Goal: Information Seeking & Learning: Learn about a topic

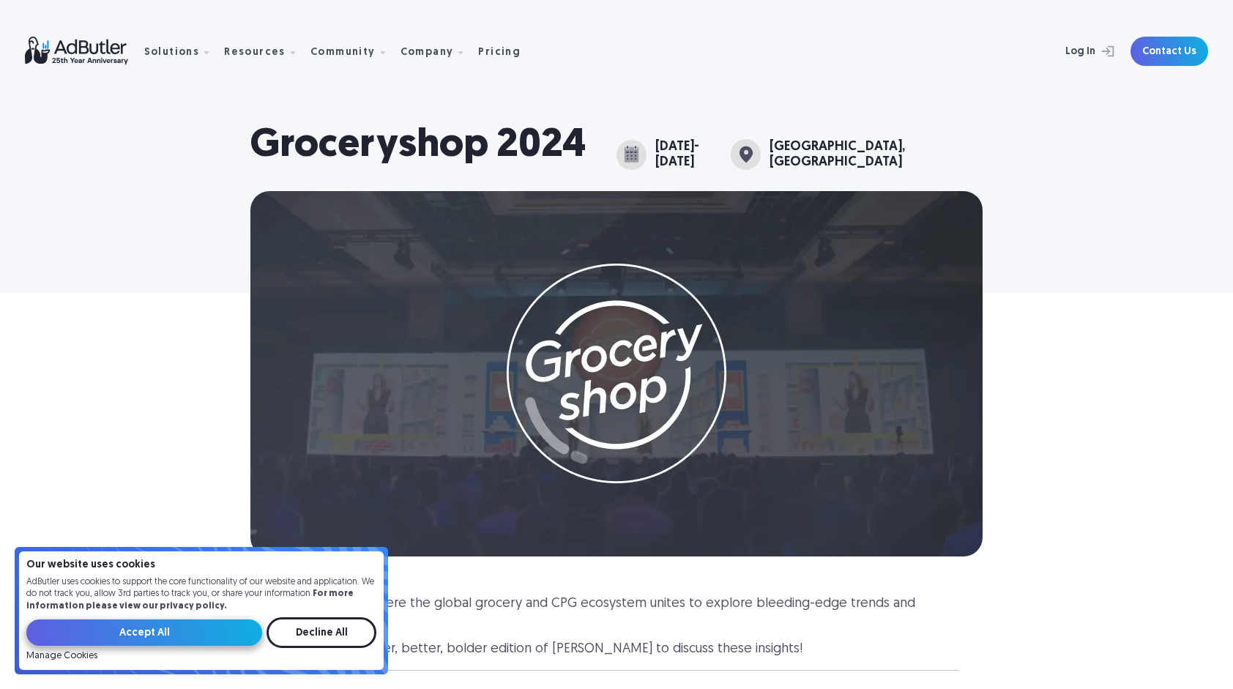
click at [203, 631] on input "Accept All" at bounding box center [144, 632] width 236 height 26
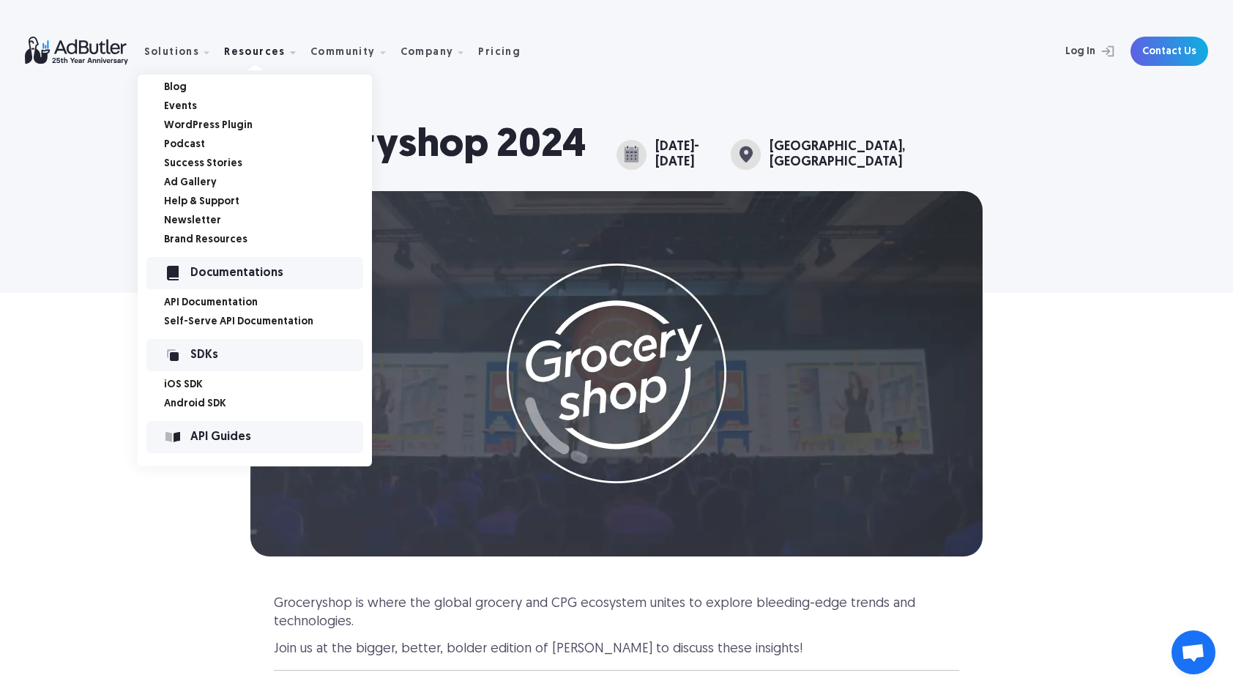
click at [187, 105] on link "Events" at bounding box center [268, 107] width 208 height 10
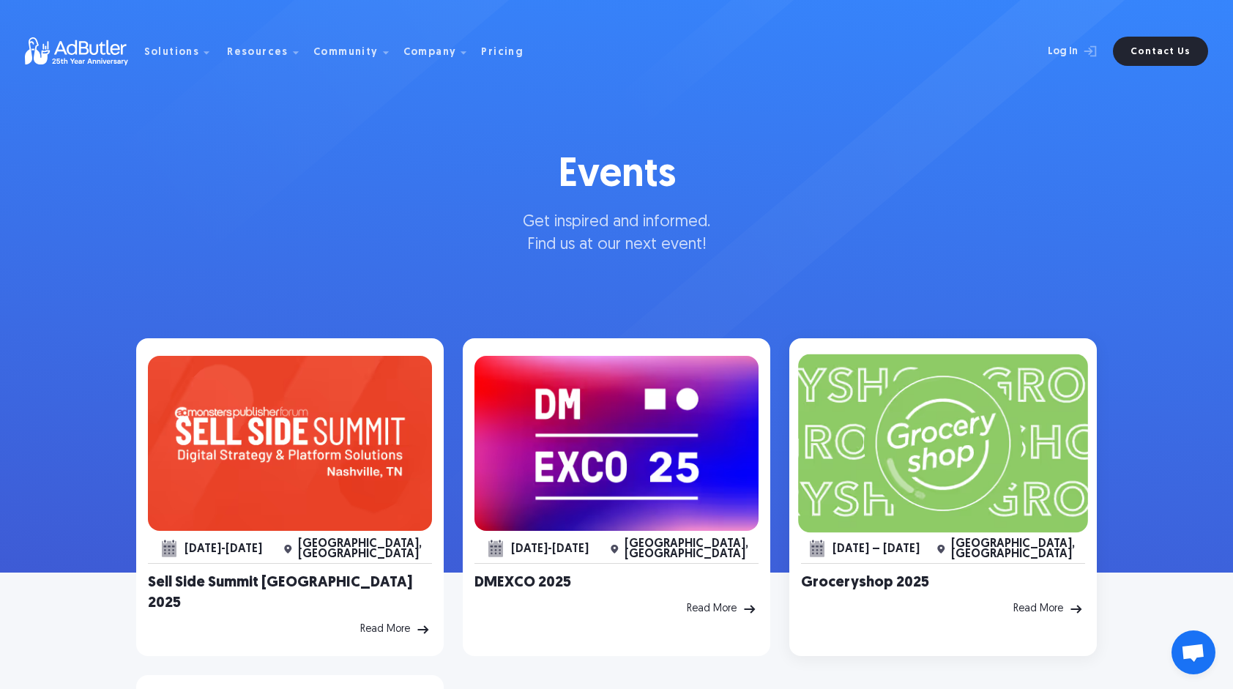
scroll to position [146, 0]
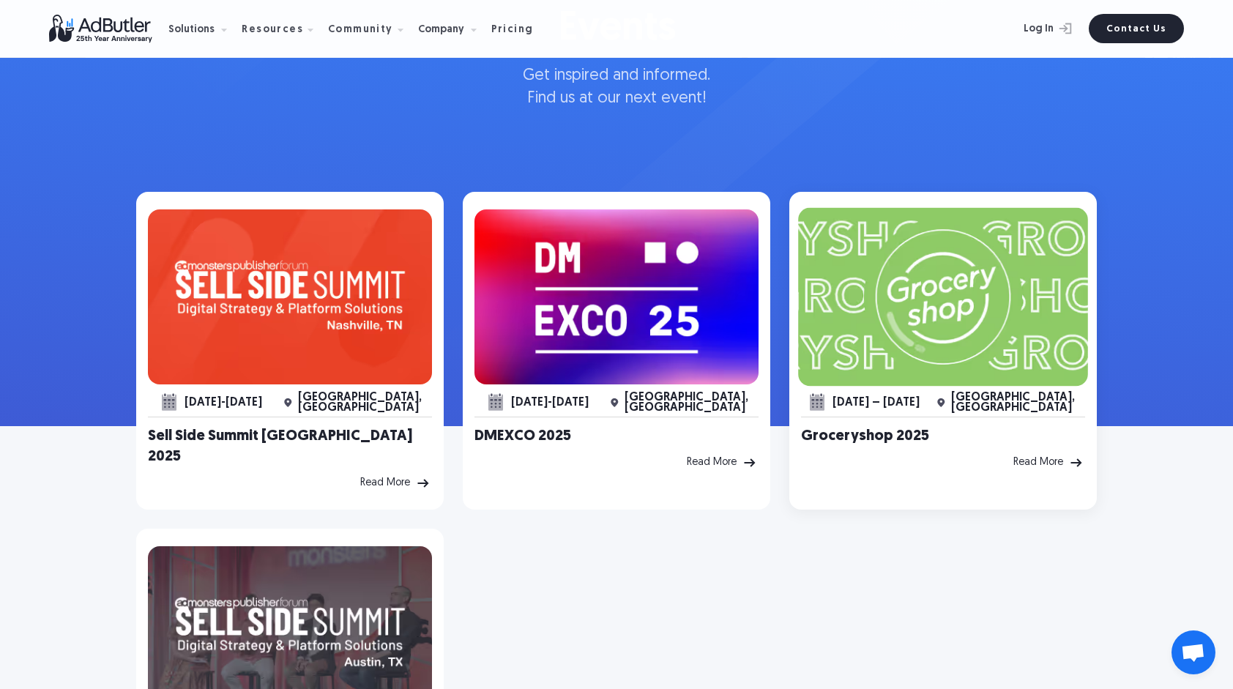
click at [1012, 330] on img at bounding box center [943, 297] width 290 height 179
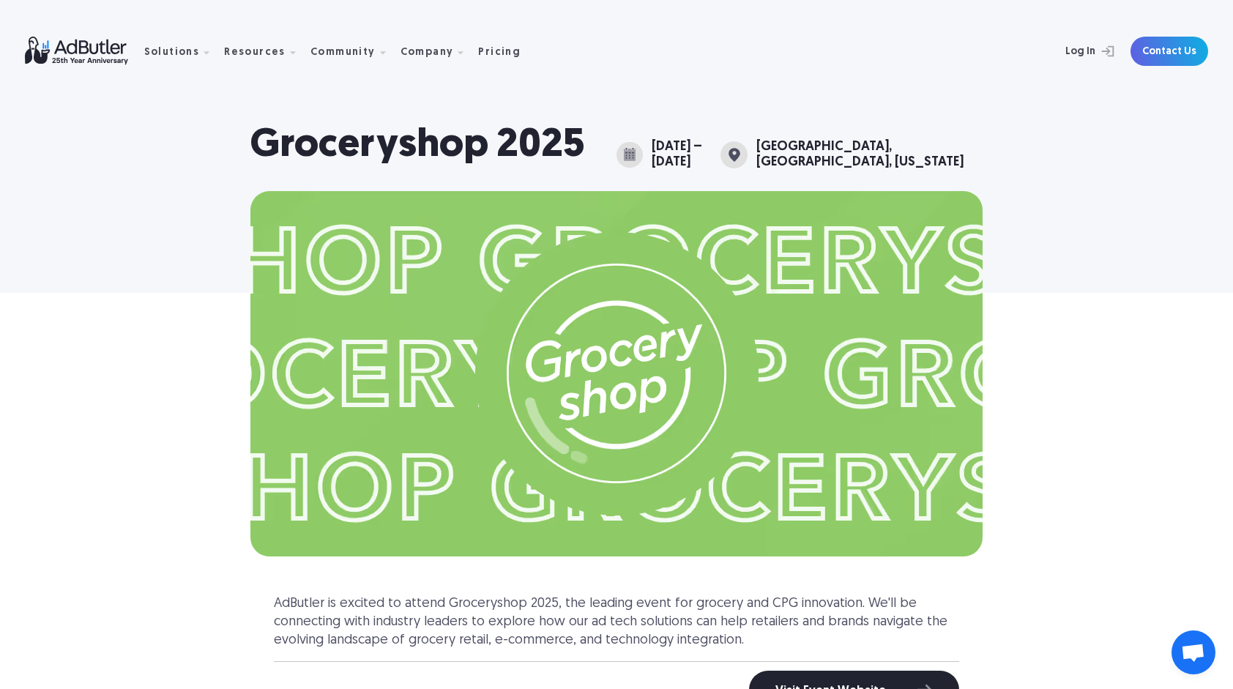
click at [85, 55] on img at bounding box center [84, 51] width 119 height 29
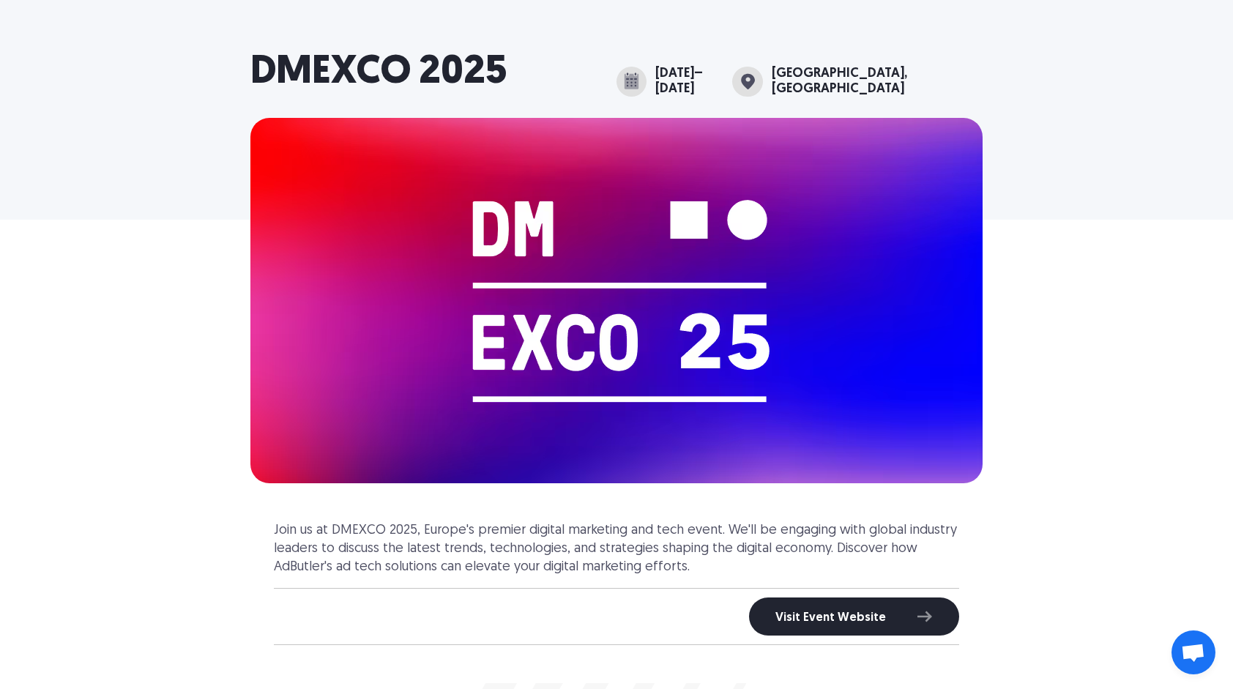
scroll to position [73, 0]
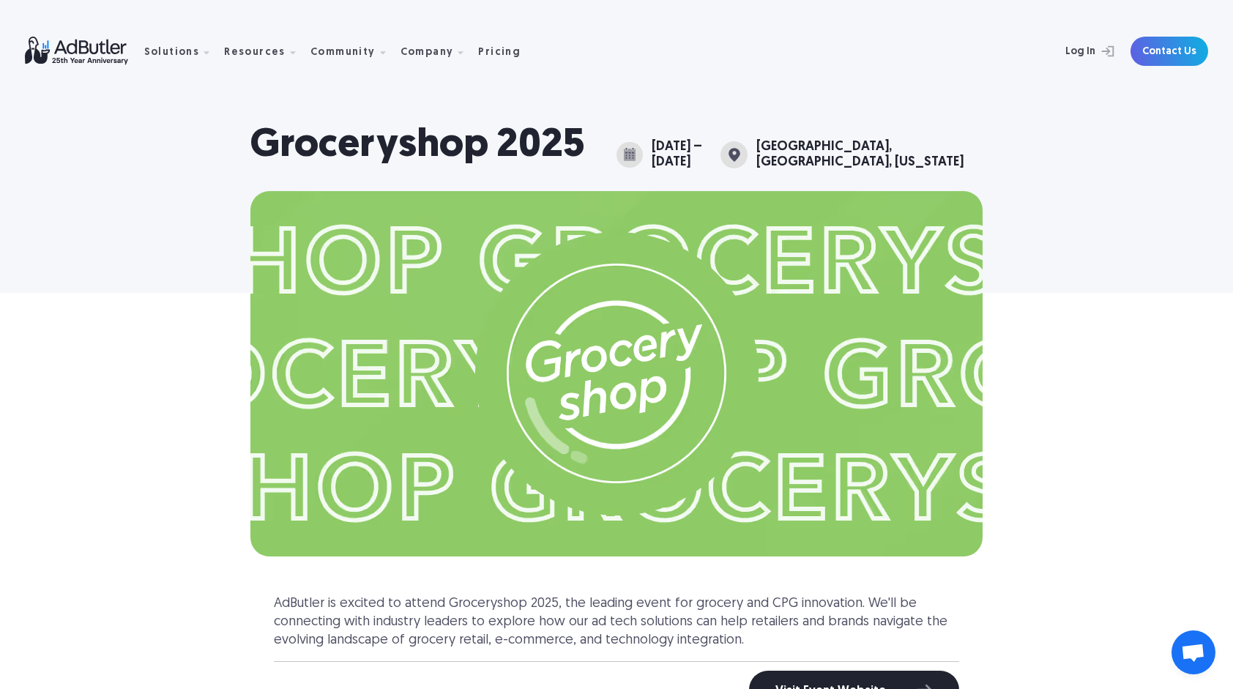
click at [1183, 351] on div at bounding box center [616, 373] width 1233 height 365
click at [876, 432] on img at bounding box center [616, 373] width 732 height 365
click at [72, 53] on img at bounding box center [84, 51] width 119 height 29
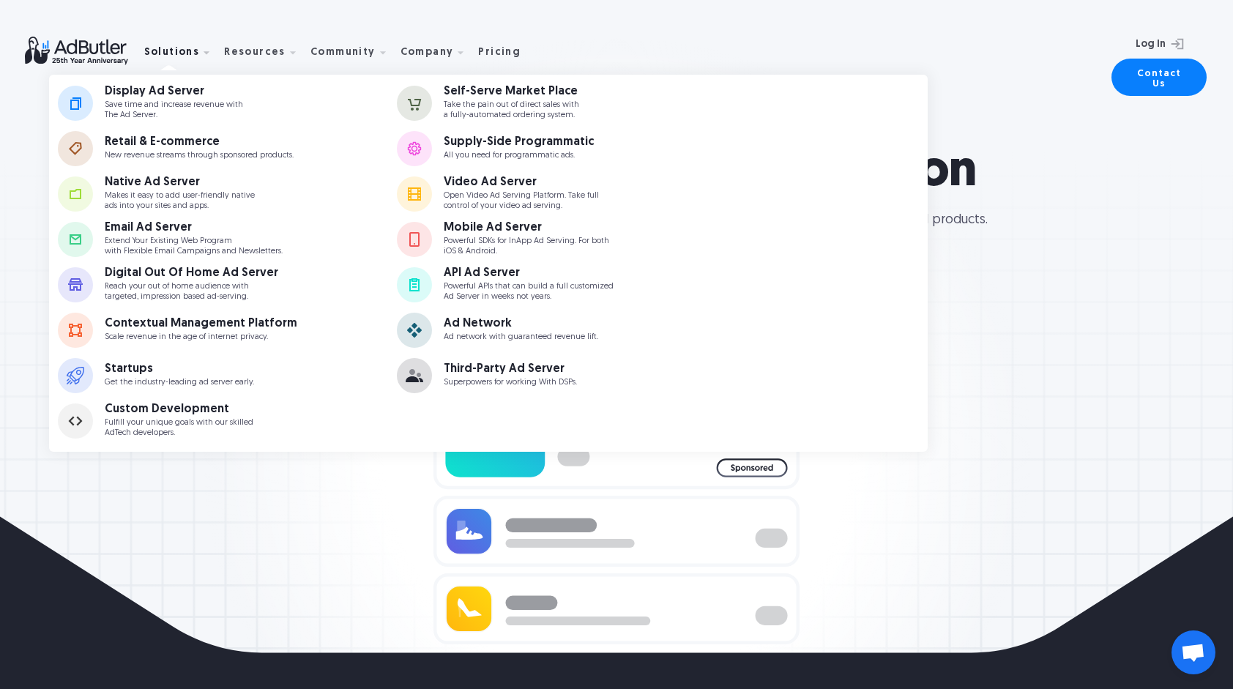
click at [175, 56] on div "Solutions" at bounding box center [172, 53] width 56 height 10
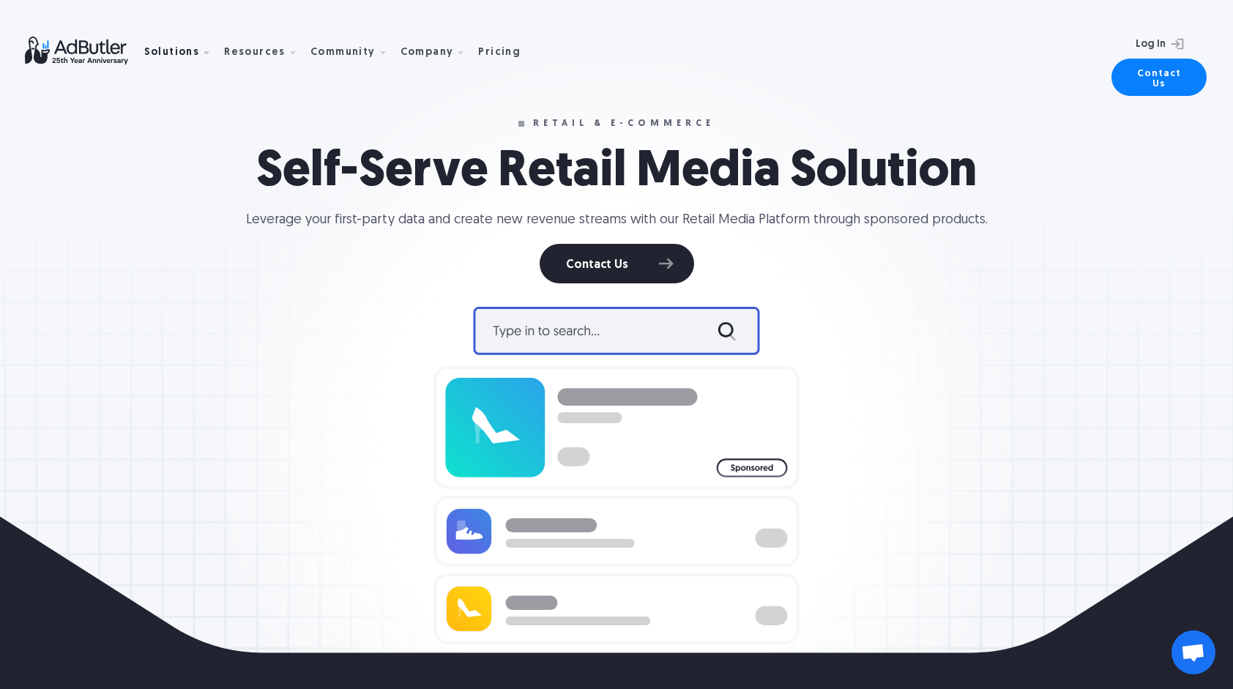
click at [175, 56] on div "Solutions" at bounding box center [172, 53] width 56 height 10
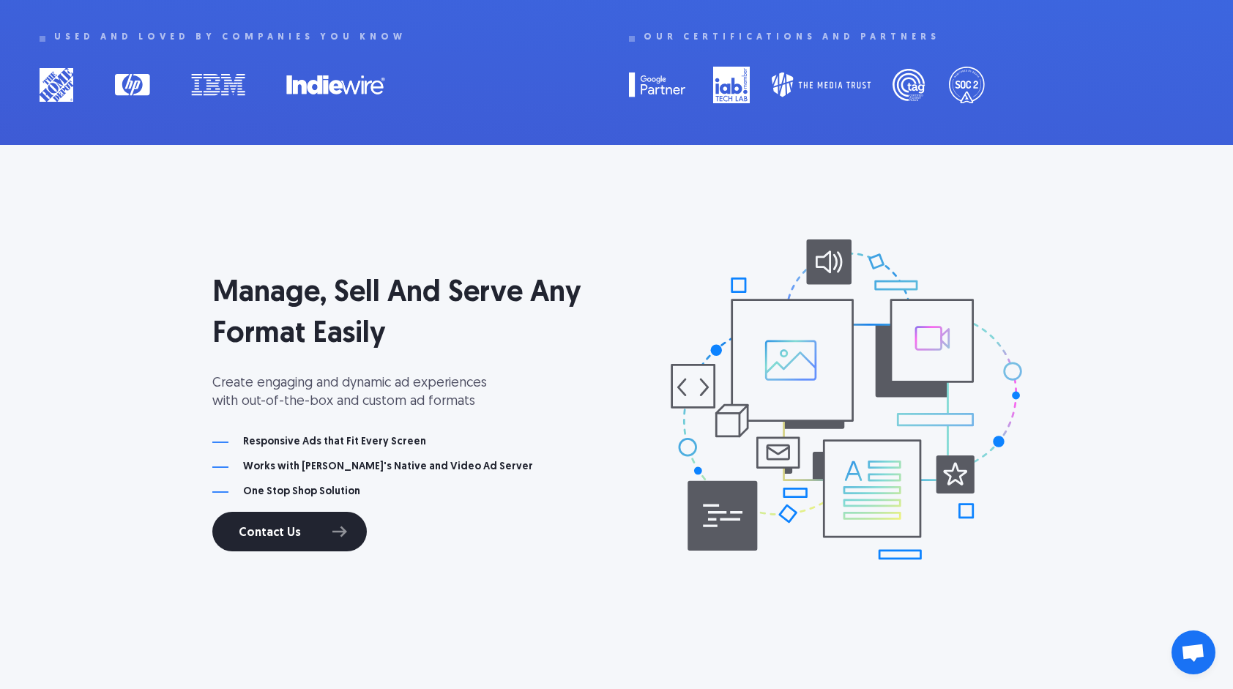
scroll to position [1098, 0]
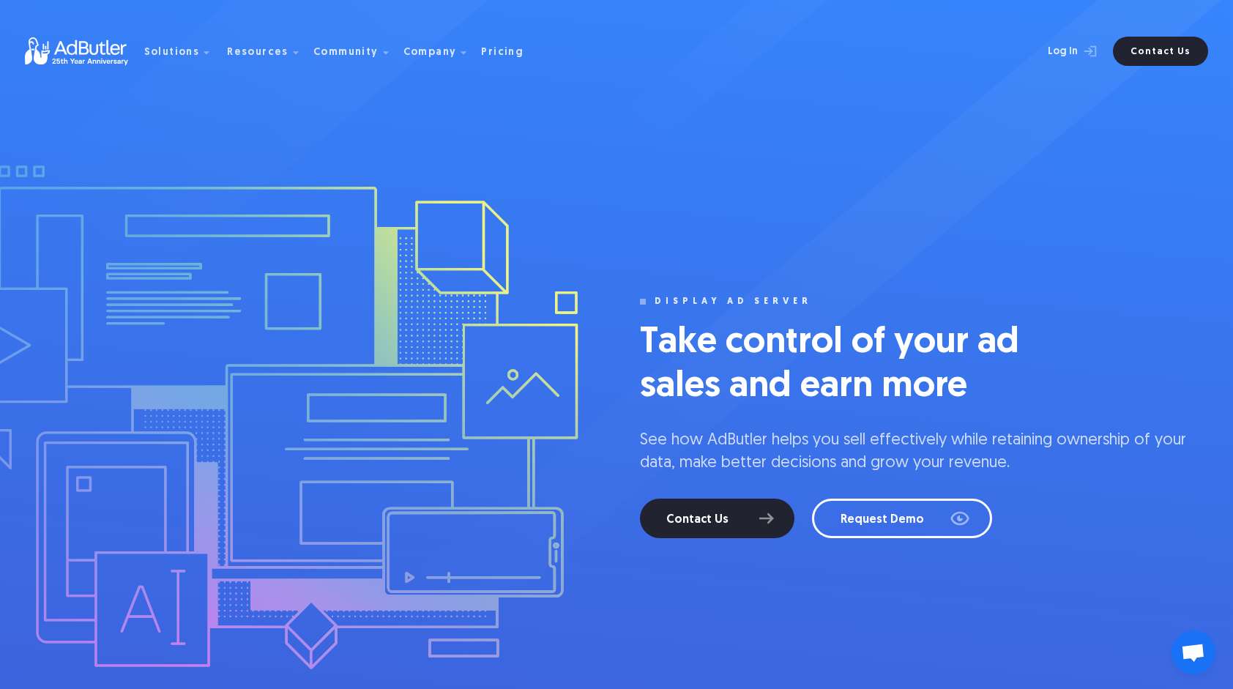
click at [1017, 133] on div "display ad server Take control of your ad sales and earn more See how AdButler …" at bounding box center [616, 437] width 1201 height 874
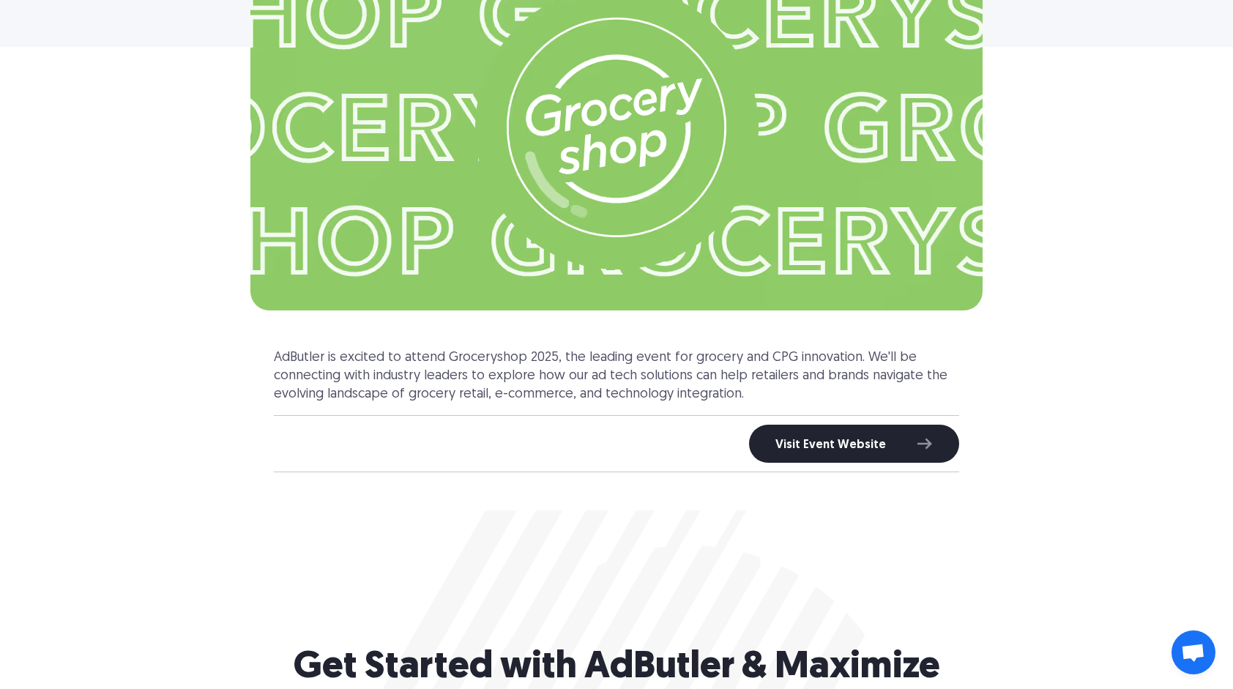
scroll to position [220, 0]
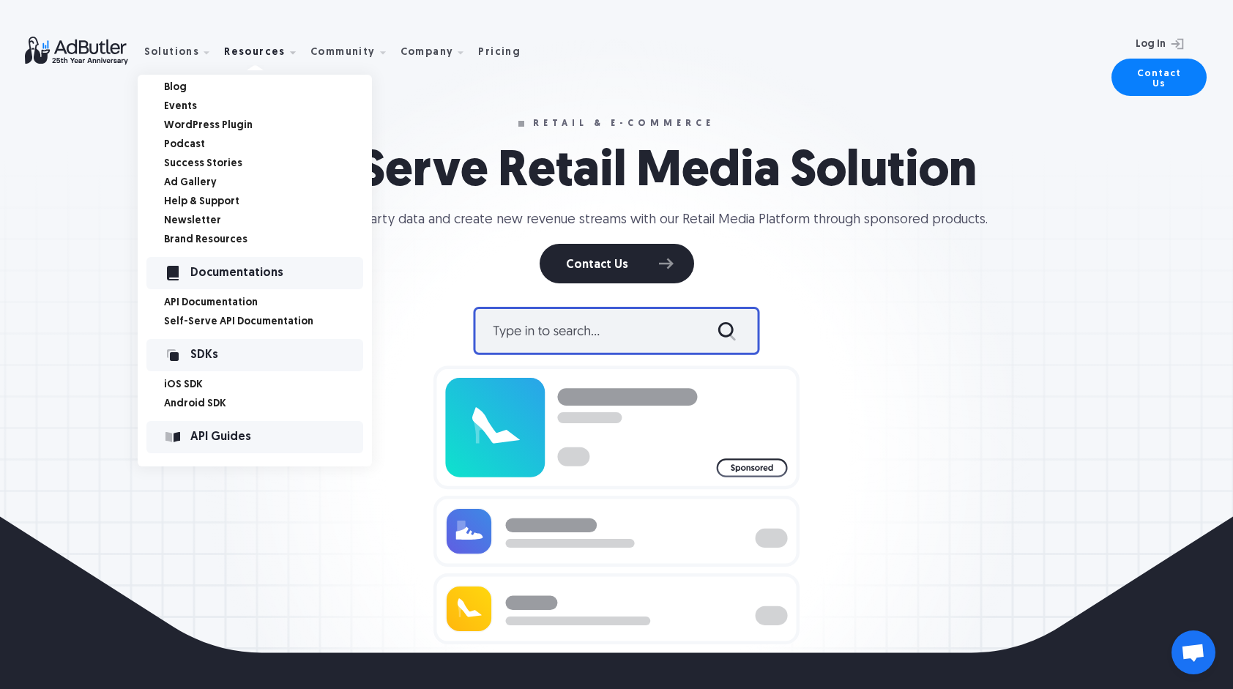
click at [217, 161] on link "Success Stories" at bounding box center [268, 164] width 208 height 10
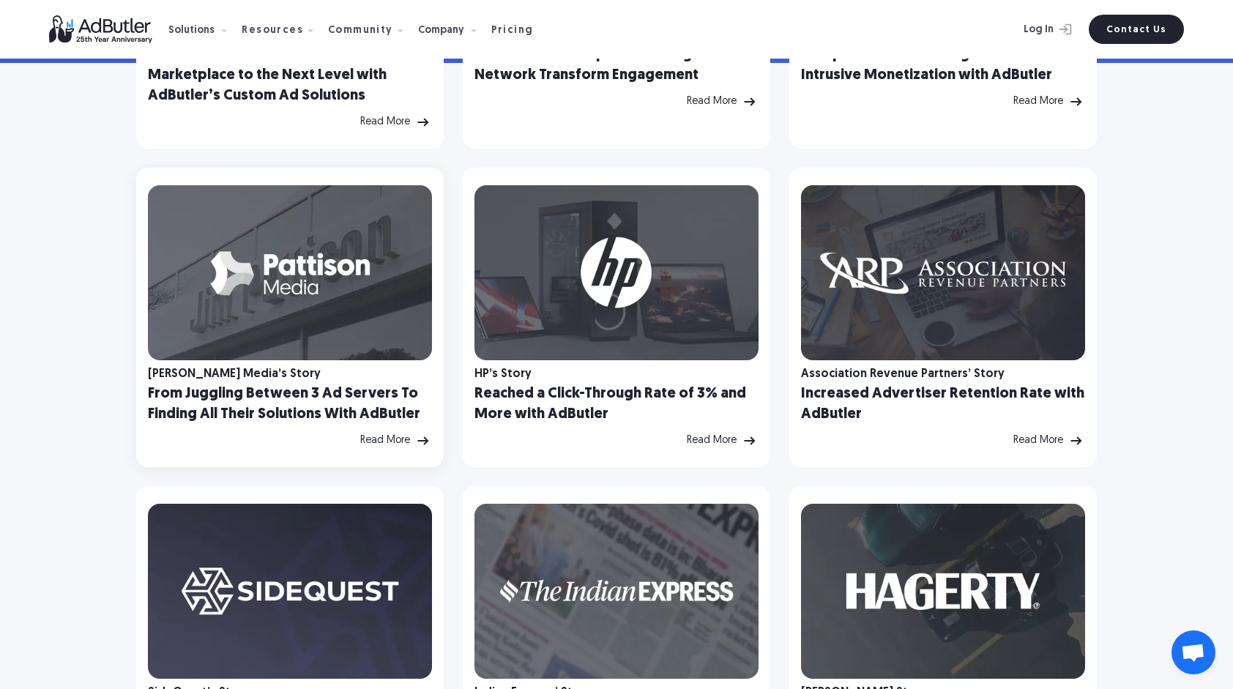
scroll to position [439, 0]
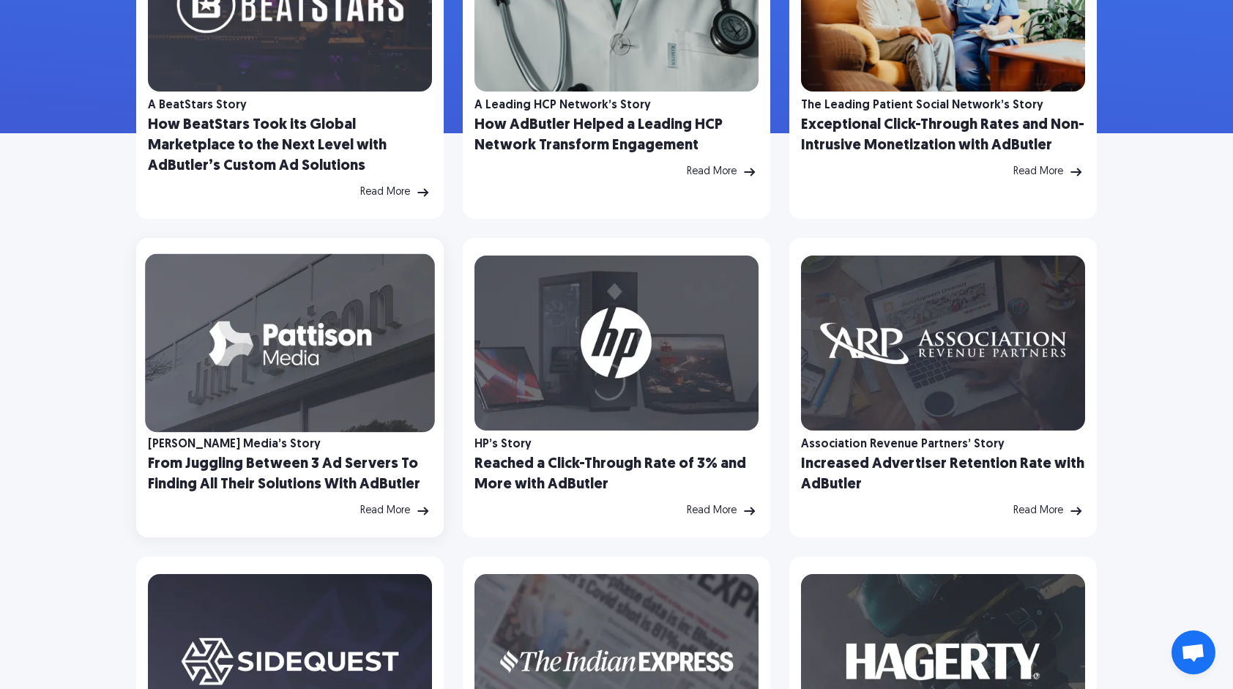
click at [354, 387] on img at bounding box center [290, 343] width 290 height 179
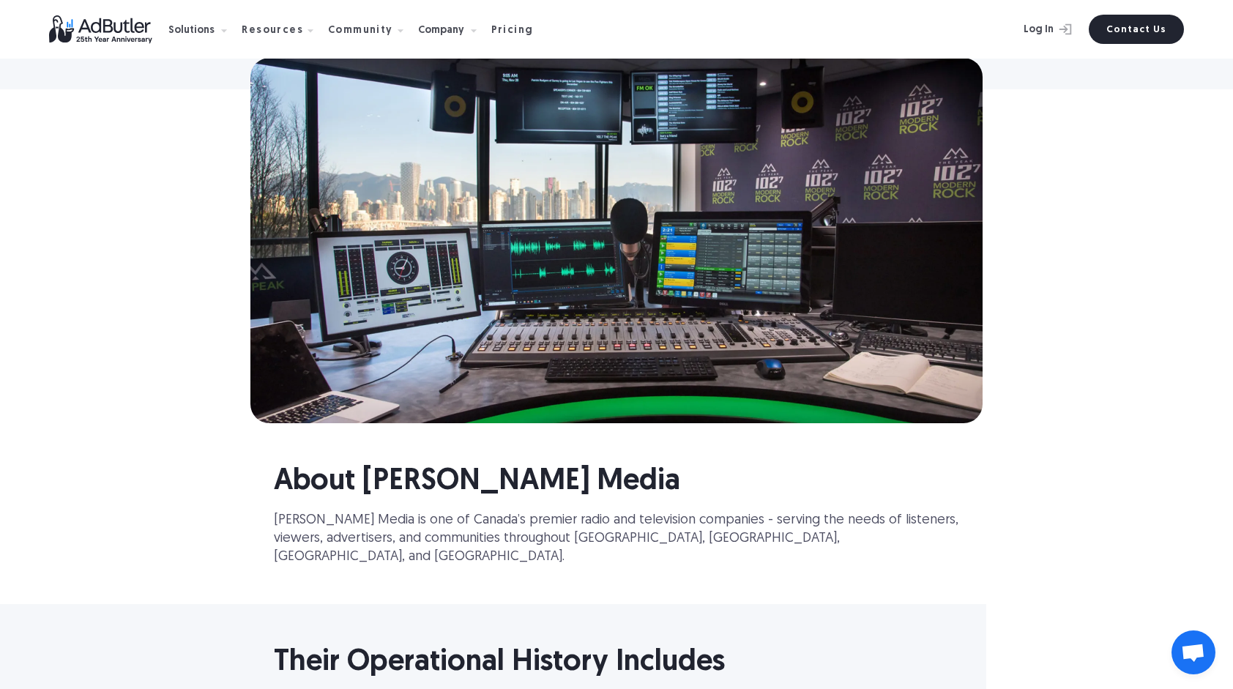
scroll to position [146, 0]
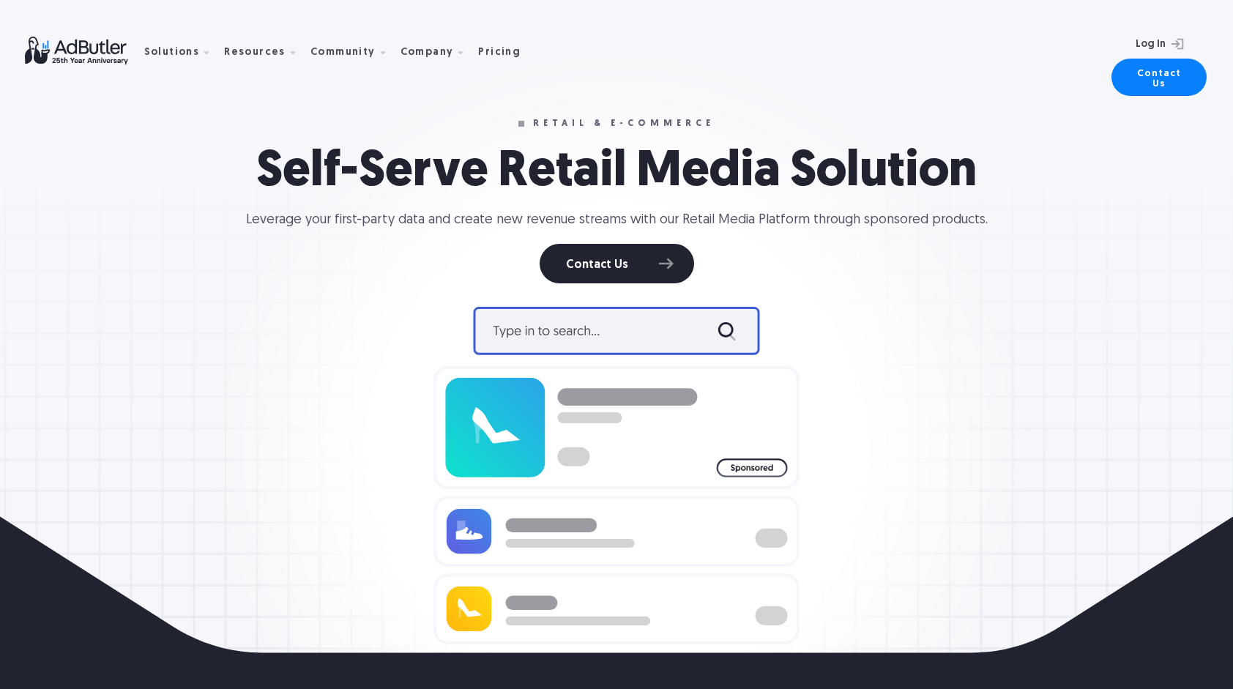
click at [73, 44] on img at bounding box center [84, 51] width 119 height 29
